Goal: Transaction & Acquisition: Purchase product/service

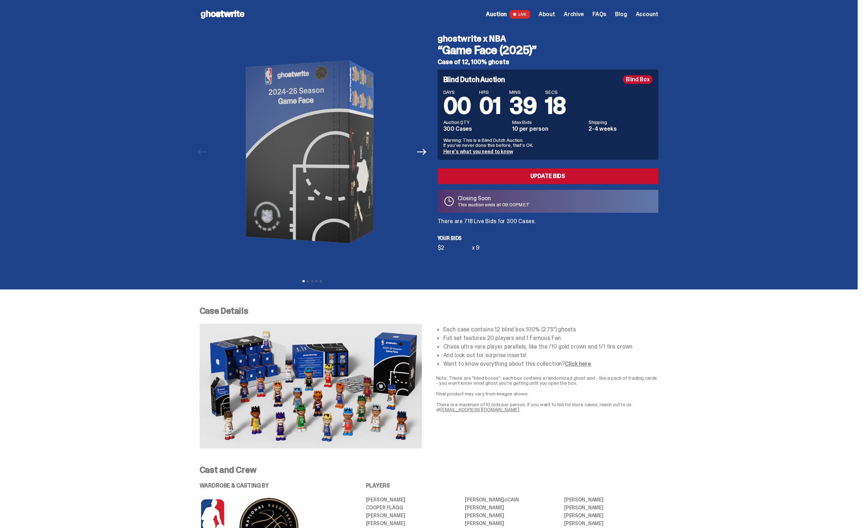
click at [478, 192] on div "Closing Soon This auction ends at 09:00PM ET" at bounding box center [548, 201] width 221 height 23
click at [480, 182] on link "Update Bids" at bounding box center [548, 176] width 221 height 16
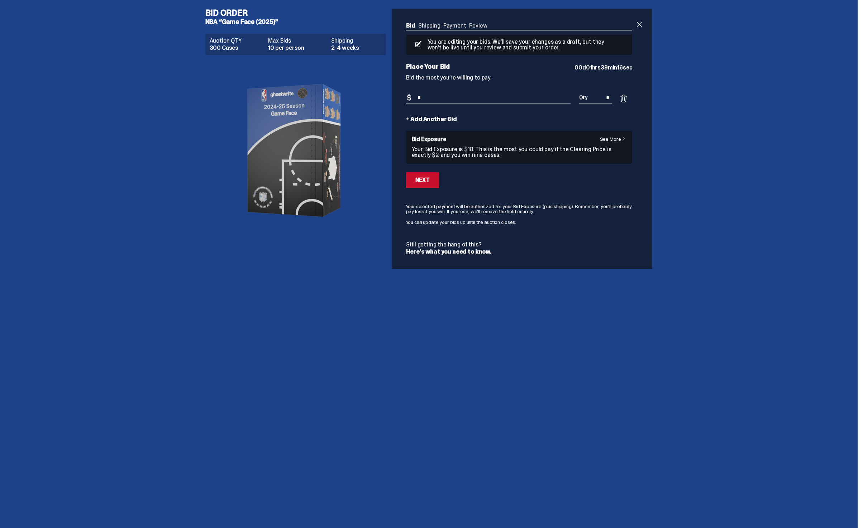
click at [470, 103] on input "*" at bounding box center [488, 98] width 165 height 12
click at [448, 122] on link "+ Add Another Bid" at bounding box center [431, 119] width 51 height 6
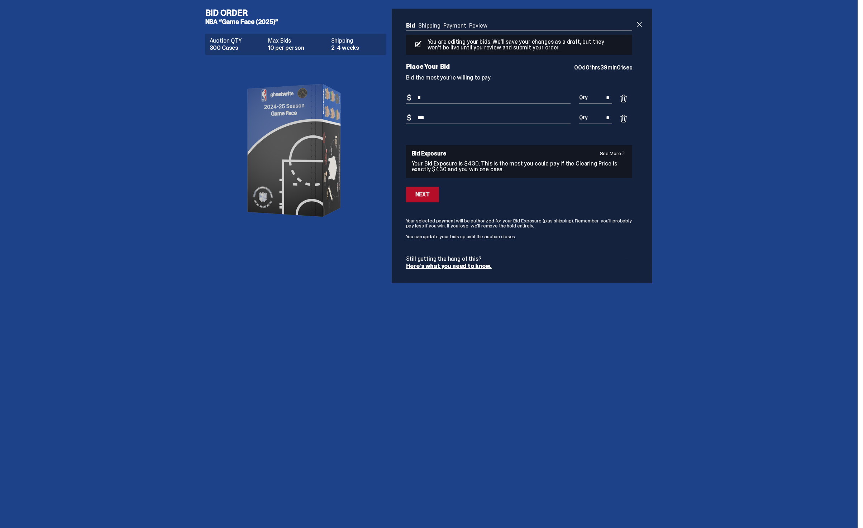
type input "***"
click at [420, 188] on button "Next" at bounding box center [422, 195] width 33 height 16
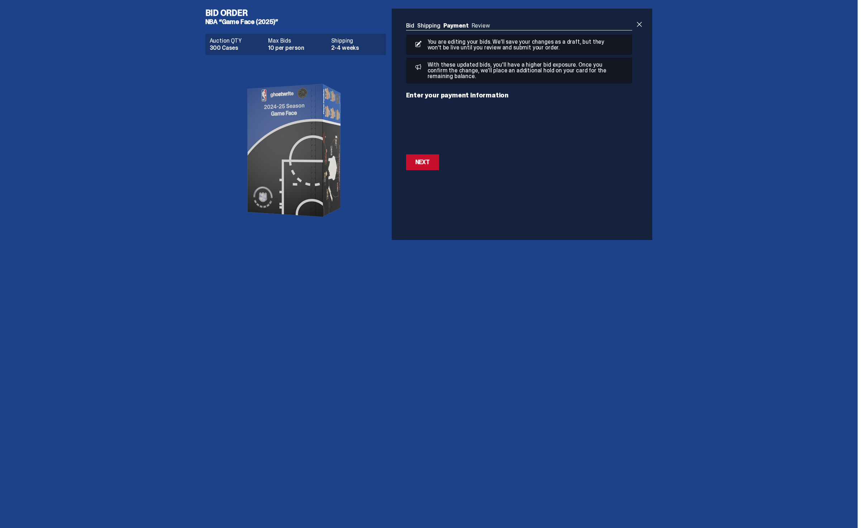
click at [433, 171] on div "Bid Shipping Payment Review Auction QTY 300 Cases Max Bids 10 per person Shippi…" at bounding box center [519, 97] width 255 height 176
click at [430, 163] on div "Next" at bounding box center [422, 162] width 14 height 6
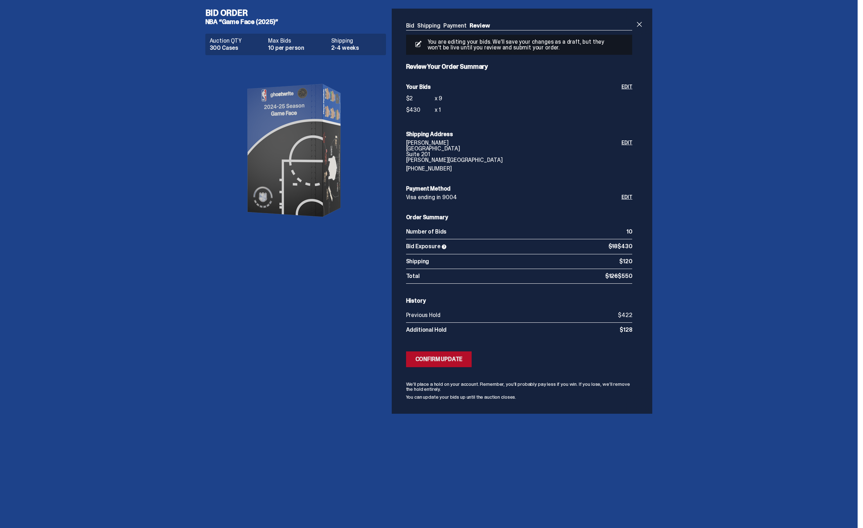
click at [463, 360] on div "Confirm Update" at bounding box center [438, 360] width 47 height 6
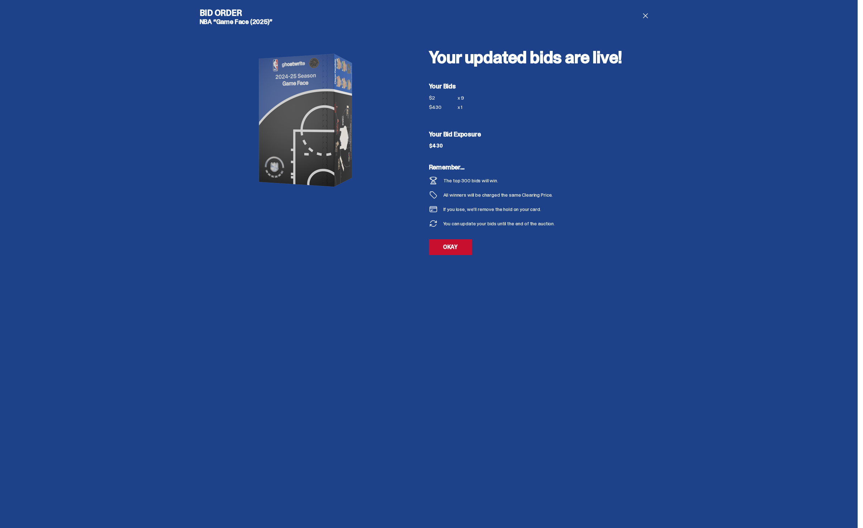
click at [453, 234] on div "Your updated bids are live! Your Bids $2 x 9 $430 x 1 Your Bid Exposure $430 Re…" at bounding box center [543, 139] width 229 height 261
click at [453, 241] on link "OKAY" at bounding box center [450, 247] width 43 height 16
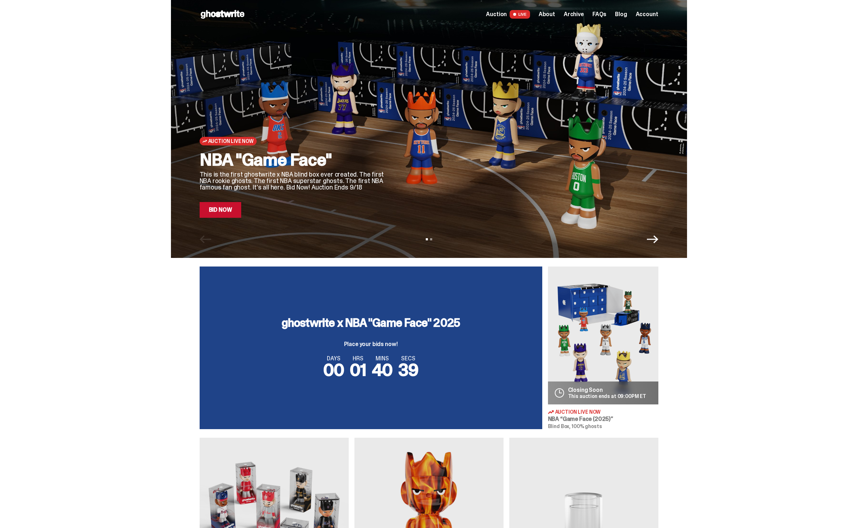
click at [224, 207] on link "Bid Now" at bounding box center [221, 210] width 42 height 16
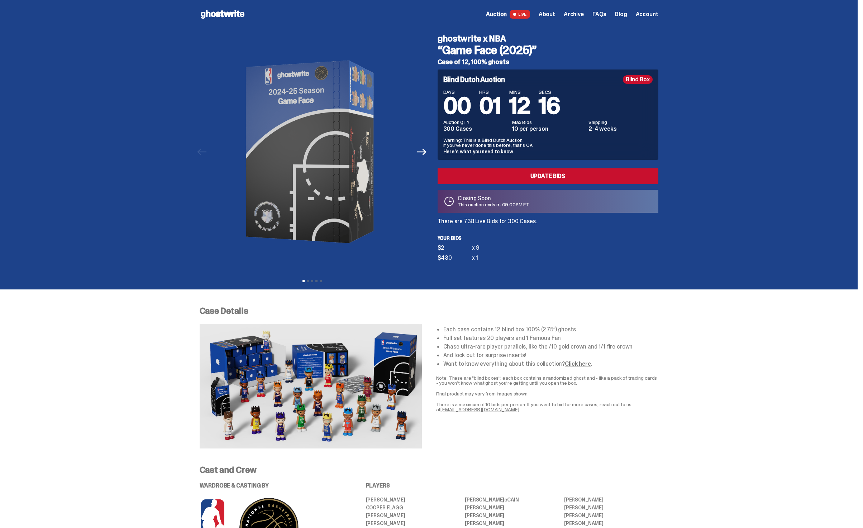
click at [524, 224] on p "There are 738 Live Bids for 300 Cases." at bounding box center [548, 222] width 221 height 6
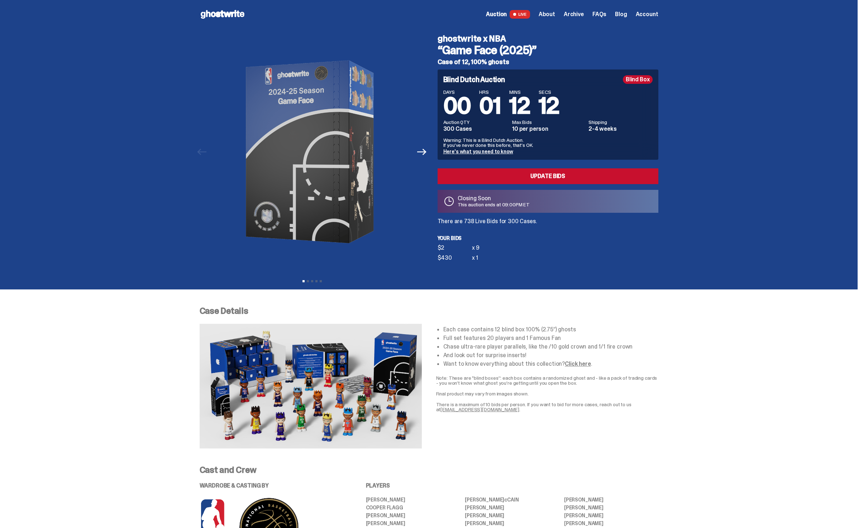
click at [524, 224] on p "There are 738 Live Bids for 300 Cases." at bounding box center [548, 222] width 221 height 6
click at [480, 224] on p "There are 738 Live Bids for 300 Cases." at bounding box center [548, 222] width 221 height 6
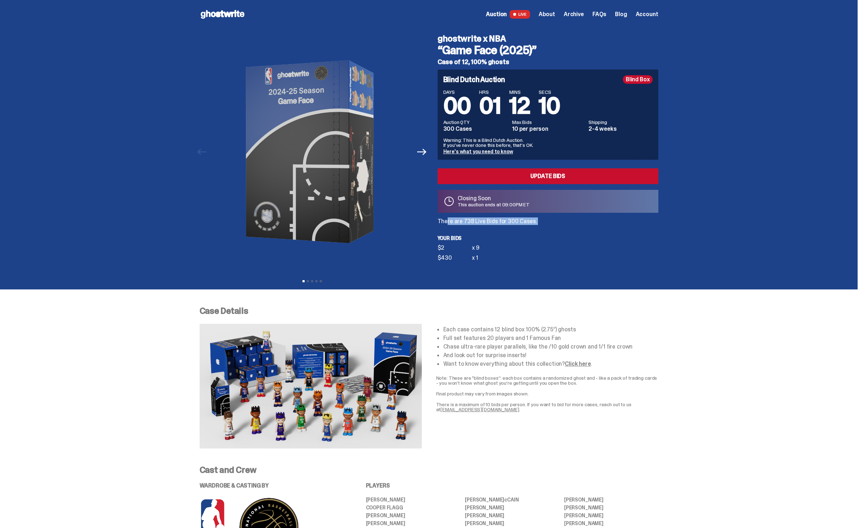
click at [480, 224] on p "There are 738 Live Bids for 300 Cases." at bounding box center [548, 222] width 221 height 6
click at [473, 224] on p "There are 738 Live Bids for 300 Cases." at bounding box center [548, 222] width 221 height 6
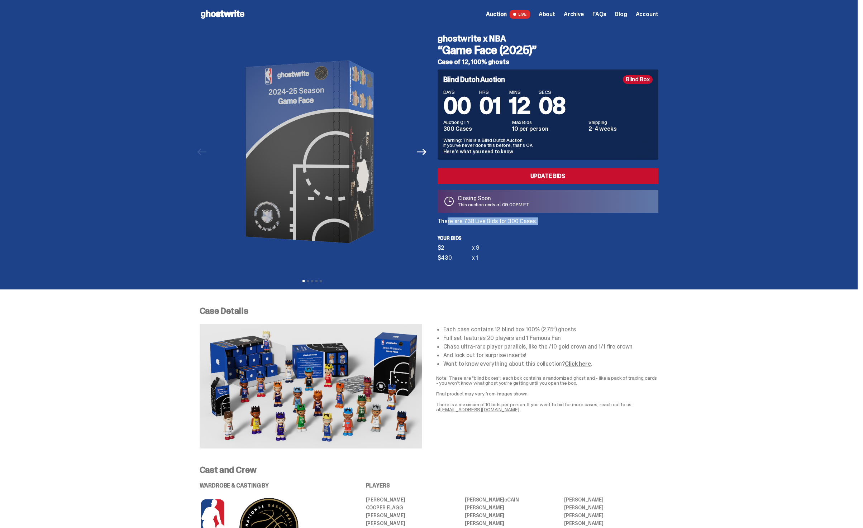
click at [473, 224] on p "There are 738 Live Bids for 300 Cases." at bounding box center [548, 222] width 221 height 6
click at [526, 181] on link "Update Bids" at bounding box center [548, 176] width 221 height 16
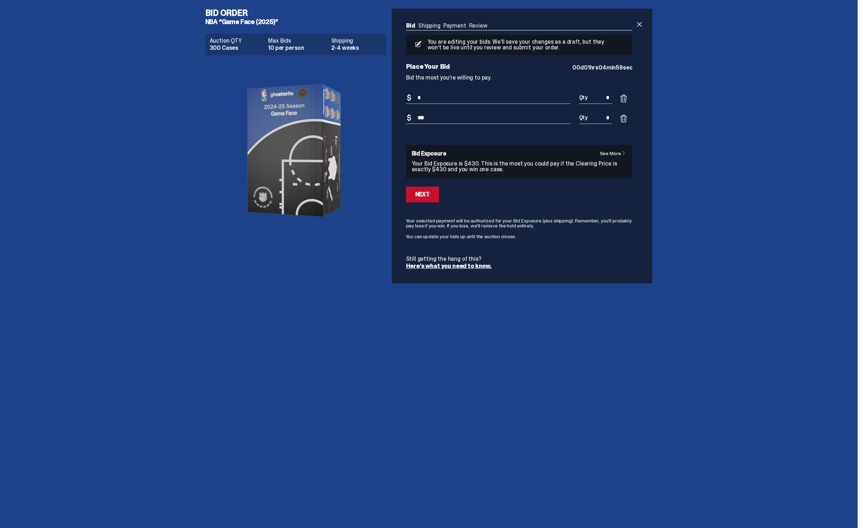
click at [214, 9] on h4 "Bid Order" at bounding box center [298, 13] width 186 height 9
click at [649, 24] on div "Bid Shipping Payment Review Auction QTY 300 Cases Max Bids 10 per person Shippi…" at bounding box center [522, 146] width 261 height 275
click at [642, 26] on span at bounding box center [639, 24] width 9 height 9
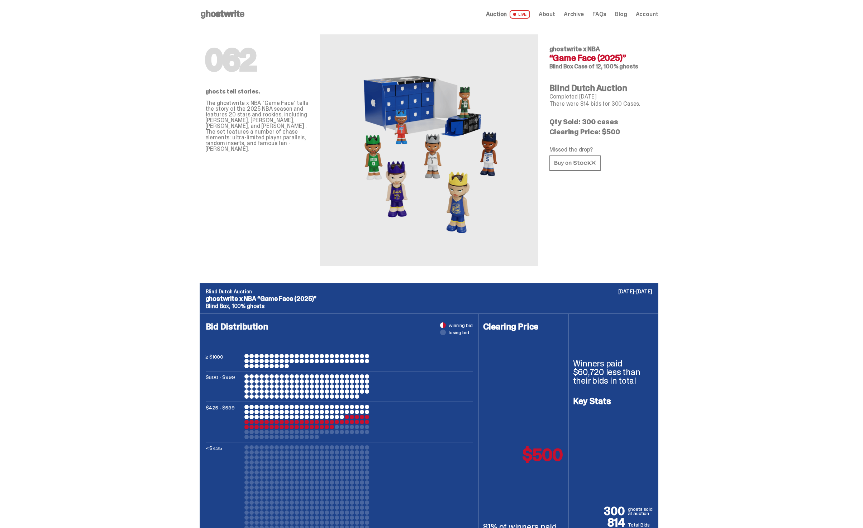
click at [238, 15] on use at bounding box center [223, 14] width 44 height 9
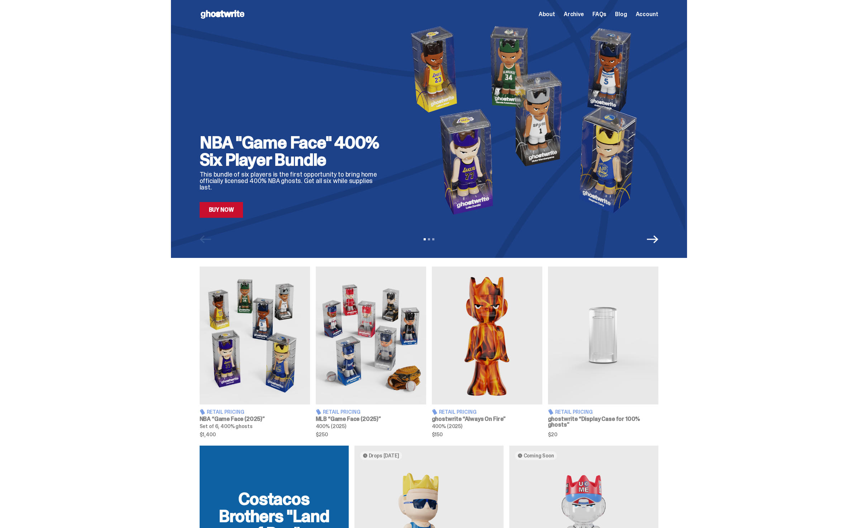
click at [227, 213] on link "Buy Now" at bounding box center [222, 210] width 44 height 16
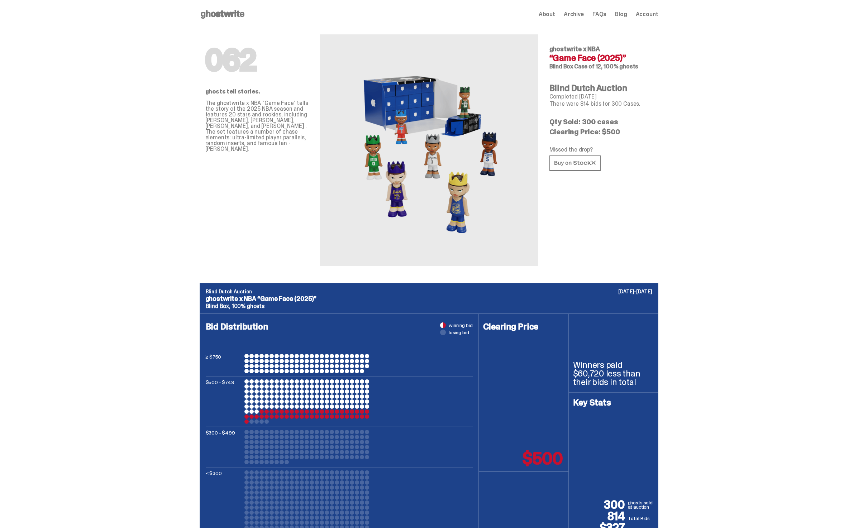
click at [235, 18] on icon at bounding box center [223, 14] width 46 height 11
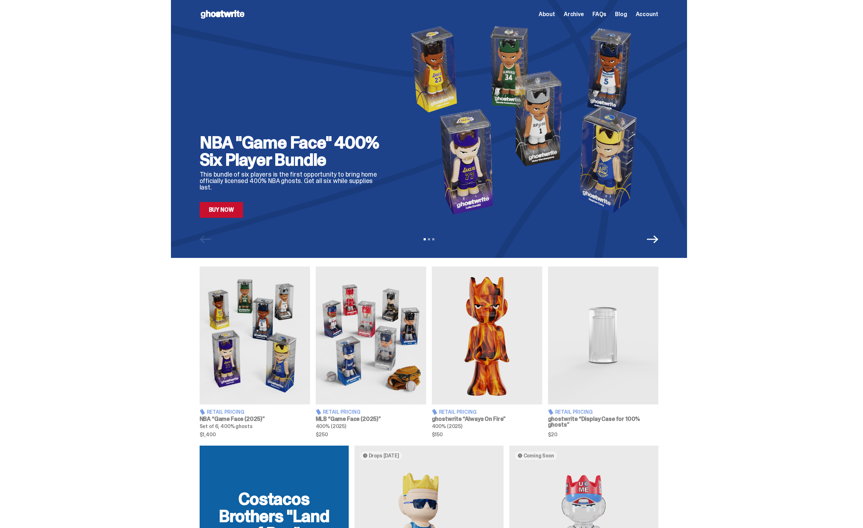
click at [318, 168] on h2 "NBA "Game Face" 400% Six Player Bundle" at bounding box center [293, 151] width 186 height 34
click at [235, 210] on link "Buy Now" at bounding box center [222, 210] width 44 height 16
click at [231, 215] on link "Buy Now" at bounding box center [222, 210] width 44 height 16
